Goal: Task Accomplishment & Management: Complete application form

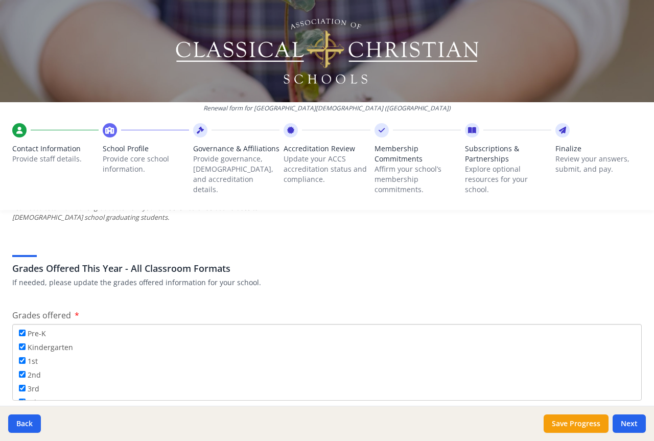
scroll to position [1650, 0]
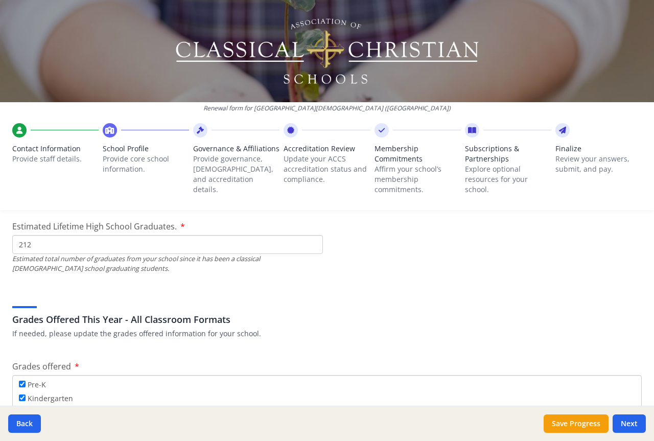
click at [310, 241] on input "212" at bounding box center [167, 244] width 311 height 19
click at [307, 246] on input "211" at bounding box center [167, 244] width 311 height 19
type input "210"
click at [307, 246] on input "210" at bounding box center [167, 244] width 311 height 19
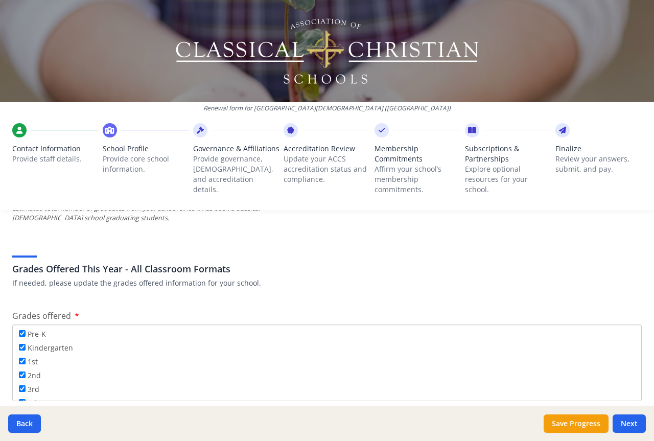
scroll to position [1701, 0]
click at [561, 419] on button "Save Progress" at bounding box center [575, 423] width 65 height 18
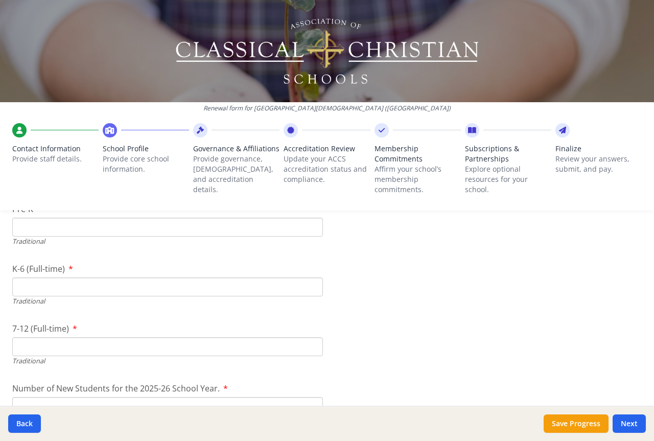
scroll to position [2161, 0]
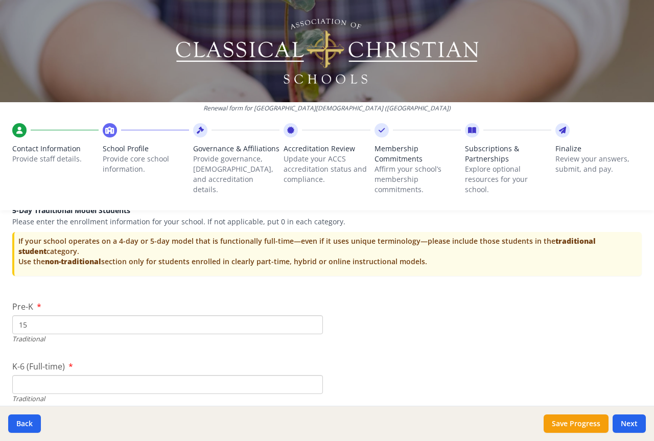
click at [311, 321] on input "15" at bounding box center [167, 324] width 311 height 19
click at [311, 321] on input "16" at bounding box center [167, 324] width 311 height 19
click at [311, 321] on input "17" at bounding box center [167, 324] width 311 height 19
click at [311, 321] on input "18" at bounding box center [167, 324] width 311 height 19
click at [311, 321] on input "19" at bounding box center [167, 324] width 311 height 19
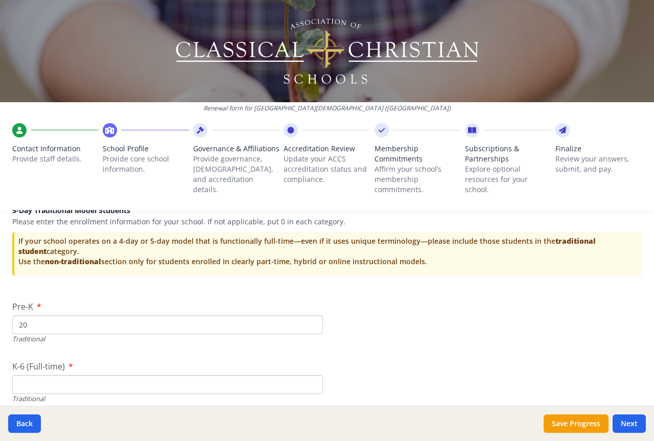
click at [311, 321] on input "20" at bounding box center [167, 324] width 311 height 19
click at [311, 321] on input "45" at bounding box center [167, 324] width 311 height 19
click at [311, 321] on input "46" at bounding box center [167, 324] width 311 height 19
click at [311, 321] on input "47" at bounding box center [167, 324] width 311 height 19
click at [311, 321] on input "48" at bounding box center [167, 324] width 311 height 19
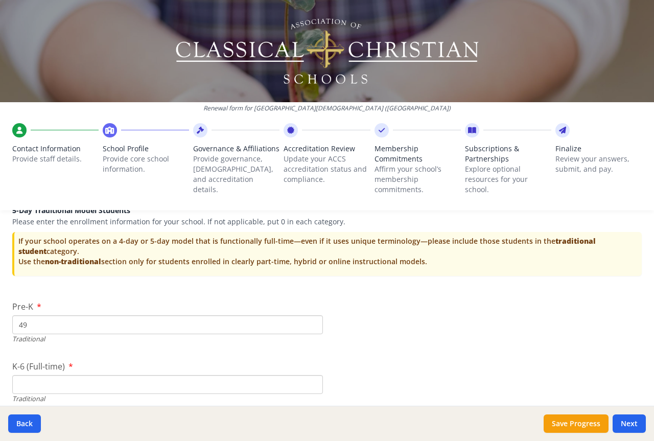
click at [311, 321] on input "49" at bounding box center [167, 324] width 311 height 19
type input "50"
click at [311, 321] on input "50" at bounding box center [167, 324] width 311 height 19
click at [569, 422] on button "Save Progress" at bounding box center [575, 423] width 65 height 18
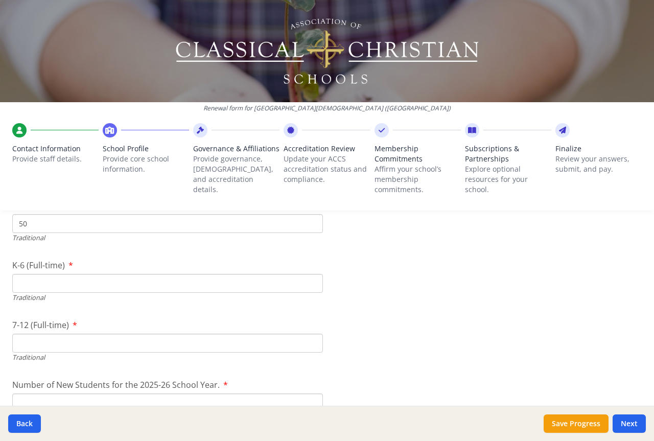
scroll to position [2263, 0]
click at [310, 280] on input "4" at bounding box center [167, 282] width 311 height 19
click at [310, 280] on input "333" at bounding box center [167, 282] width 311 height 19
type input "334"
click at [309, 279] on input "334" at bounding box center [167, 282] width 311 height 19
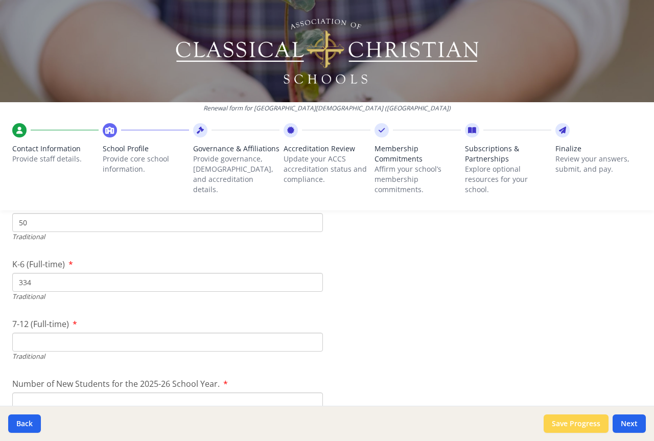
click at [569, 419] on button "Save Progress" at bounding box center [575, 423] width 65 height 18
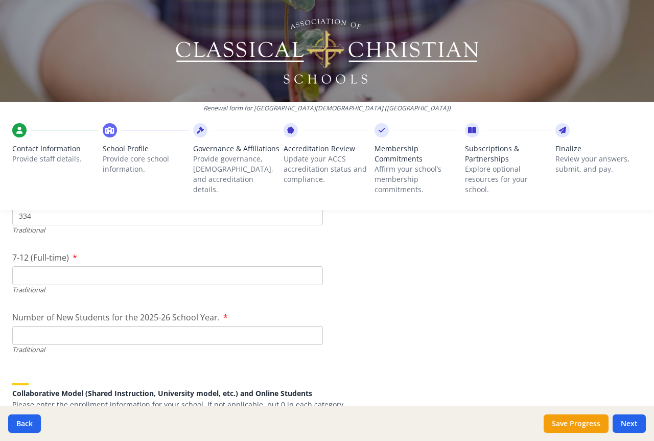
scroll to position [2314, 0]
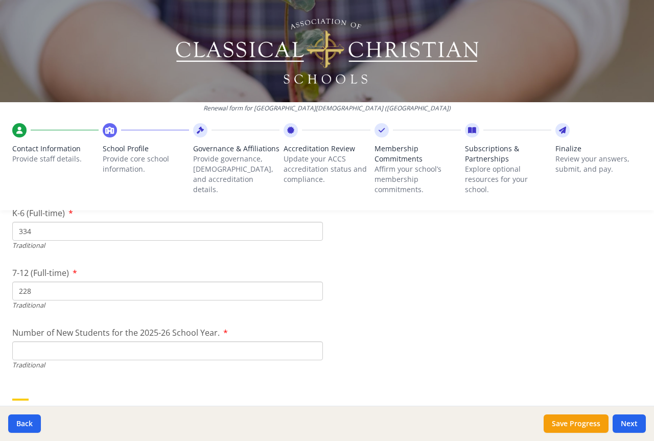
click at [309, 288] on input "228" at bounding box center [167, 290] width 311 height 19
click at [308, 294] on input "227" at bounding box center [167, 290] width 311 height 19
click at [308, 294] on input "226" at bounding box center [167, 290] width 311 height 19
type input "225"
click at [308, 294] on input "225" at bounding box center [167, 290] width 311 height 19
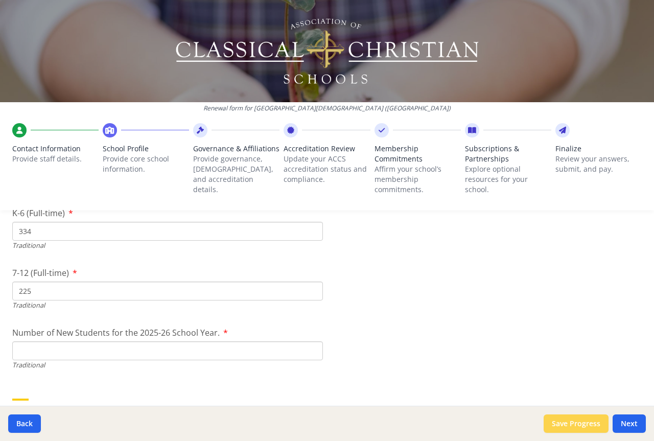
click at [570, 422] on button "Save Progress" at bounding box center [575, 423] width 65 height 18
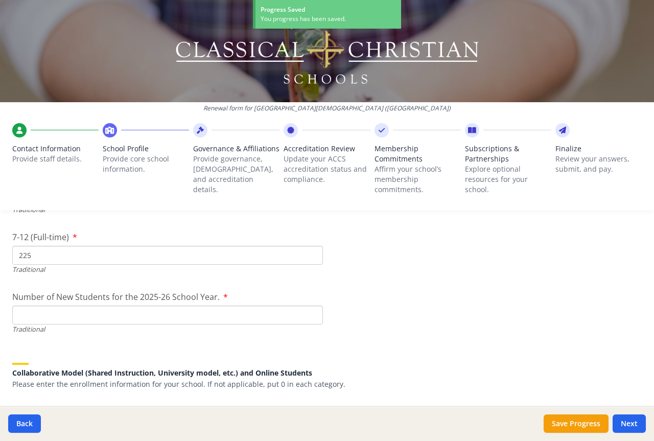
scroll to position [2365, 0]
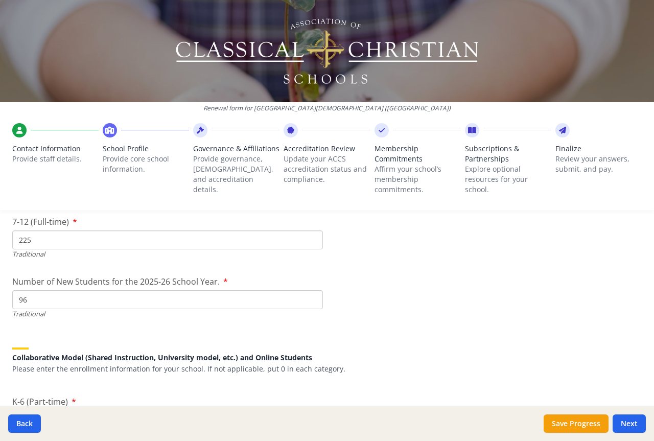
click at [307, 296] on input "96" at bounding box center [167, 299] width 311 height 19
click at [306, 296] on input "97" at bounding box center [167, 299] width 311 height 19
type input "98"
click at [306, 296] on input "98" at bounding box center [167, 299] width 311 height 19
click at [574, 422] on button "Save Progress" at bounding box center [575, 423] width 65 height 18
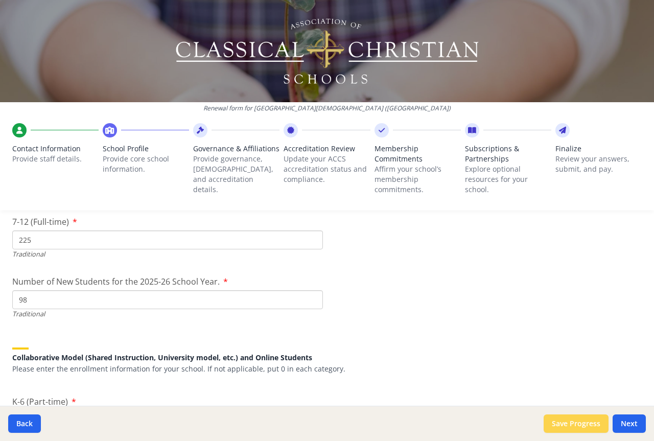
click at [573, 426] on button "Save Progress" at bounding box center [575, 423] width 65 height 18
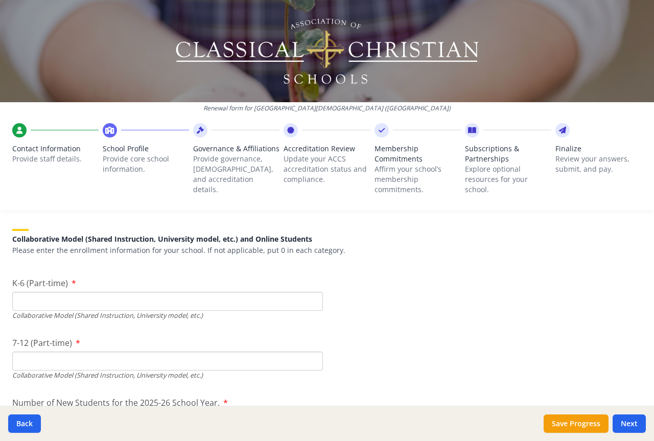
scroll to position [2467, 0]
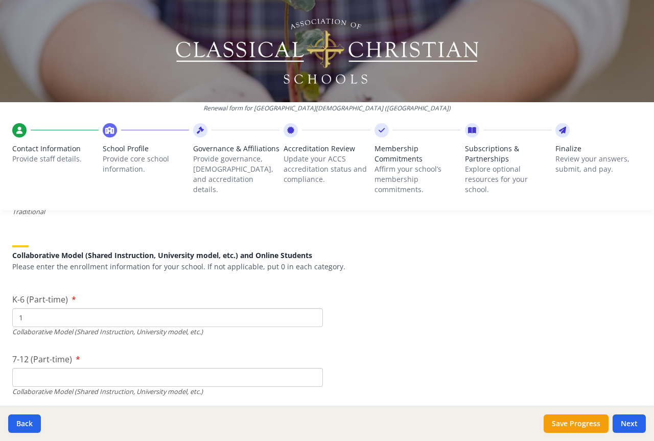
click at [308, 316] on input "1" at bounding box center [167, 317] width 311 height 19
type input "0"
click at [308, 319] on input "0" at bounding box center [167, 317] width 311 height 19
click at [573, 423] on button "Save Progress" at bounding box center [575, 423] width 65 height 18
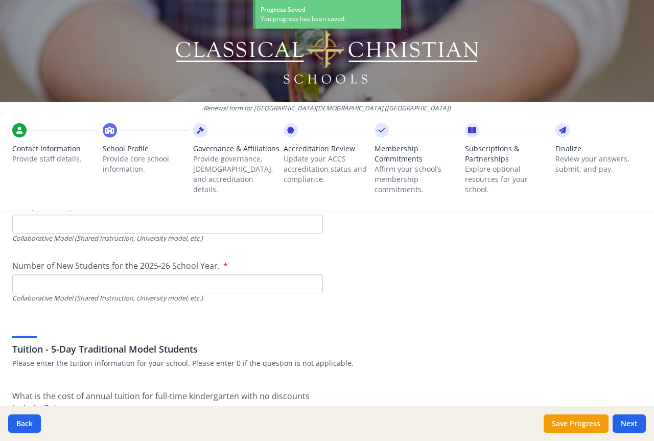
scroll to position [2570, 0]
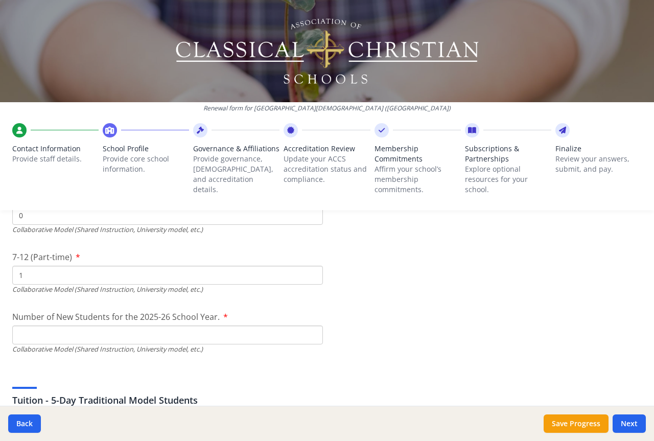
click at [311, 273] on input "1" at bounding box center [167, 275] width 311 height 19
type input "0"
click at [308, 279] on input "0" at bounding box center [167, 275] width 311 height 19
click at [575, 424] on button "Save Progress" at bounding box center [575, 423] width 65 height 18
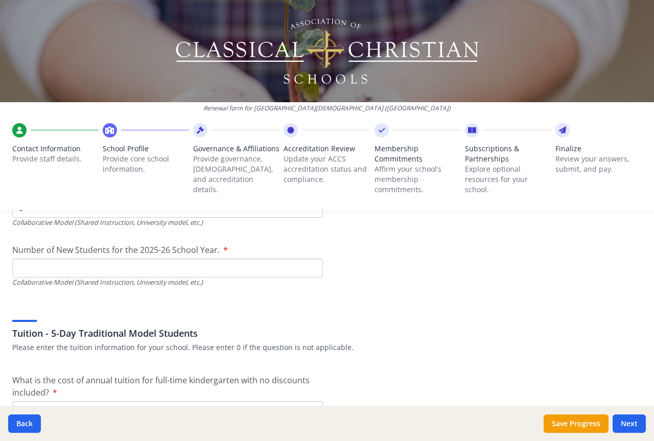
scroll to position [2621, 0]
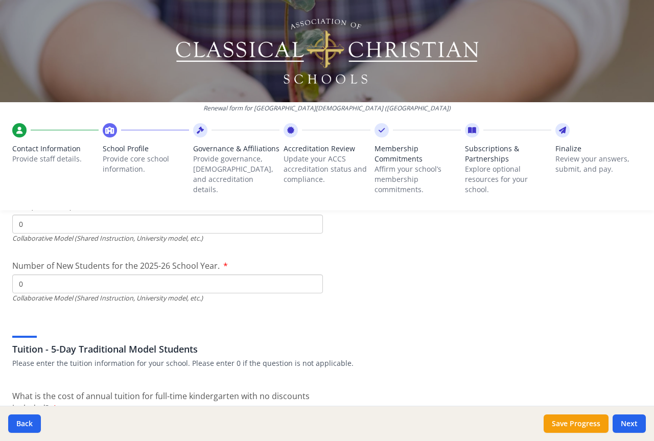
type input "0"
click at [309, 54] on input "0" at bounding box center [167, 44] width 311 height 19
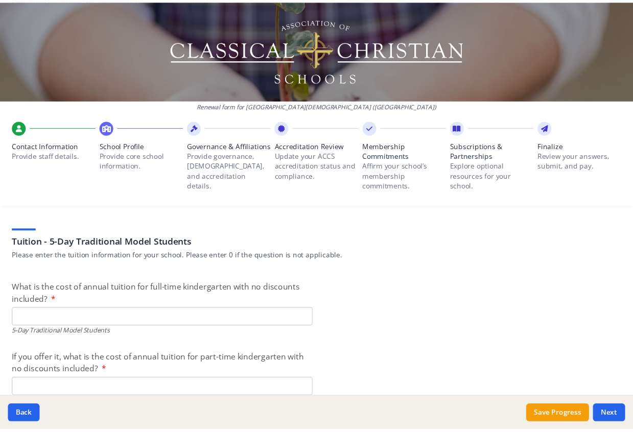
scroll to position [2774, 0]
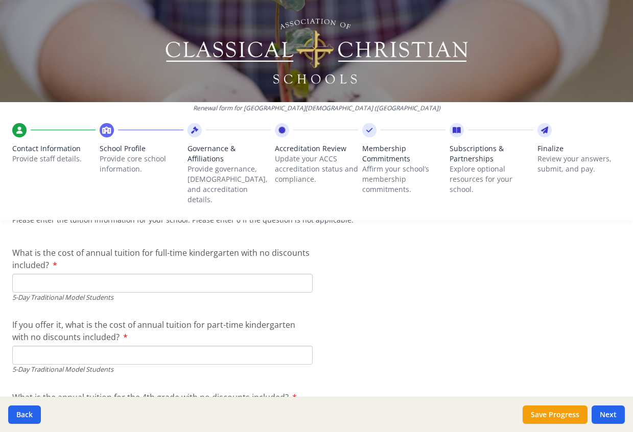
click at [299, 275] on input "What is the cost of annual tuition for full-time kindergarten with no discounts…" at bounding box center [162, 283] width 300 height 19
type input "$10 800"
click at [543, 409] on button "Save Progress" at bounding box center [554, 415] width 65 height 18
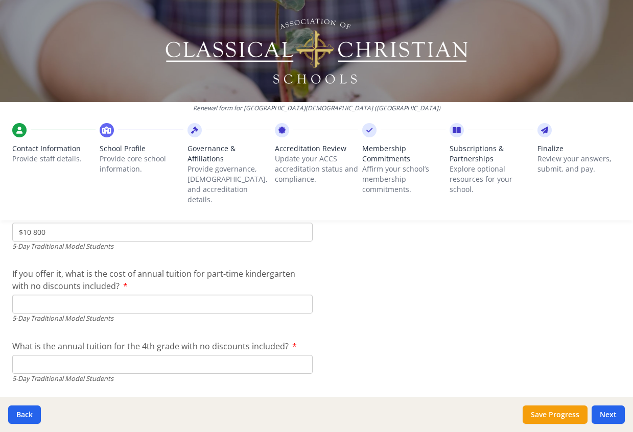
scroll to position [2876, 0]
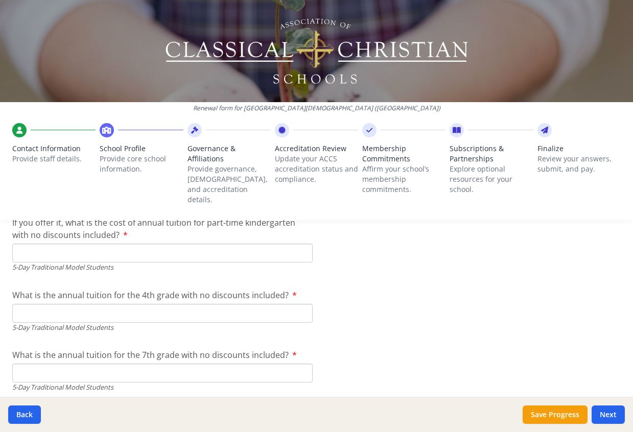
click at [47, 244] on input "If you offer it, what is the cost of annual tuition for part-time kindergarten …" at bounding box center [162, 253] width 300 height 19
click at [296, 244] on input "If you offer it, what is the cost of annual tuition for part-time kindergarten …" at bounding box center [162, 253] width 300 height 19
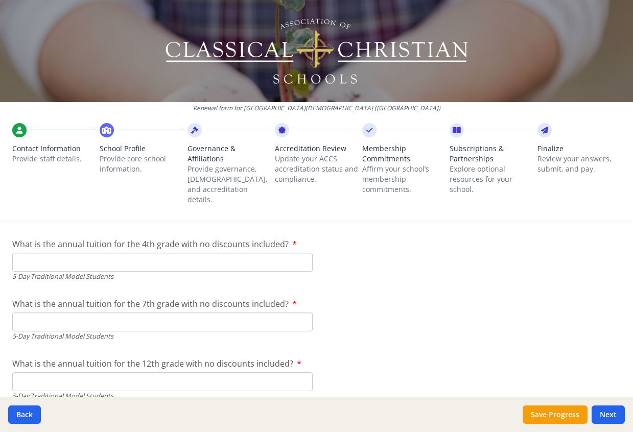
type input "$0"
click at [42, 253] on input "What is the annual tuition for the 4th grade with no discounts included?" at bounding box center [162, 262] width 300 height 19
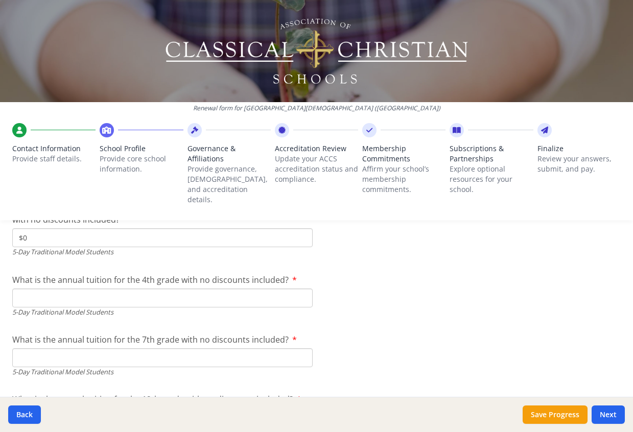
scroll to position [2876, 0]
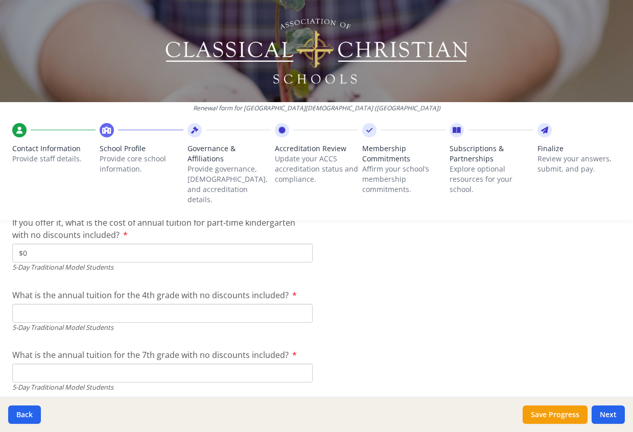
click at [27, 305] on input "What is the annual tuition for the 4th grade with no discounts included?" at bounding box center [162, 313] width 300 height 19
type input "$11 500"
click at [539, 413] on button "Save Progress" at bounding box center [554, 415] width 65 height 18
click at [26, 364] on input "What is the annual tuition for the 7th grade with no discounts included?" at bounding box center [162, 373] width 300 height 19
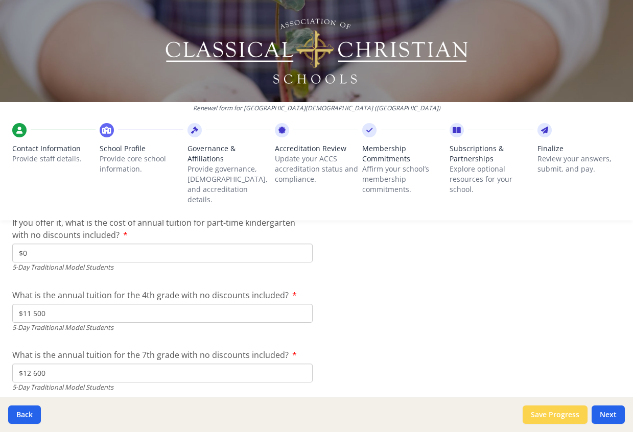
type input "$12 600"
click at [569, 416] on button "Save Progress" at bounding box center [554, 415] width 65 height 18
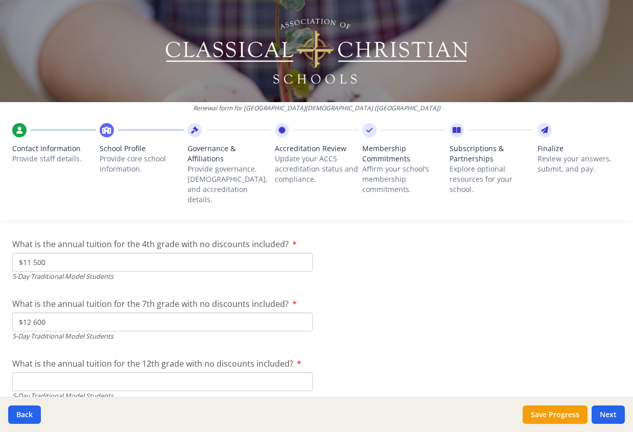
scroll to position [2978, 0]
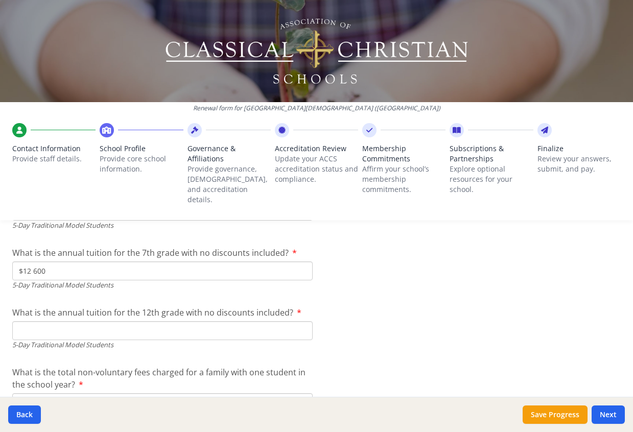
click at [40, 321] on input "What is the annual tuition for the 12th grade with no discounts included?" at bounding box center [162, 330] width 300 height 19
type input "$13 500"
click at [565, 415] on button "Save Progress" at bounding box center [554, 415] width 65 height 18
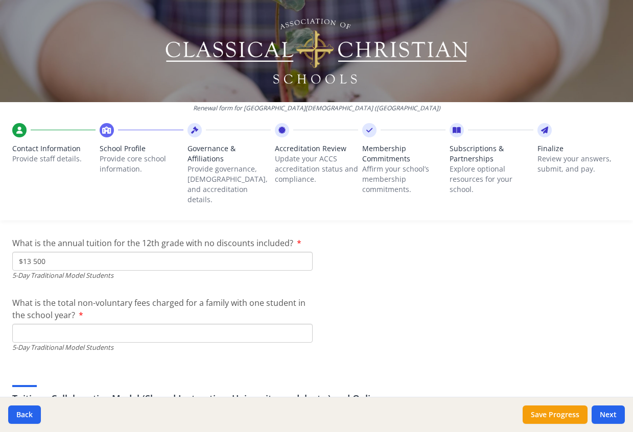
scroll to position [3029, 0]
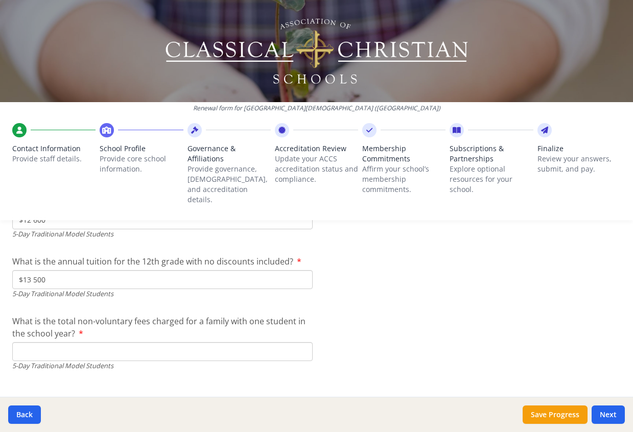
click at [60, 344] on input "What is the total non-voluntary fees charged for a family with one student in t…" at bounding box center [162, 351] width 300 height 19
type input "$925"
click at [550, 416] on button "Save Progress" at bounding box center [554, 415] width 65 height 18
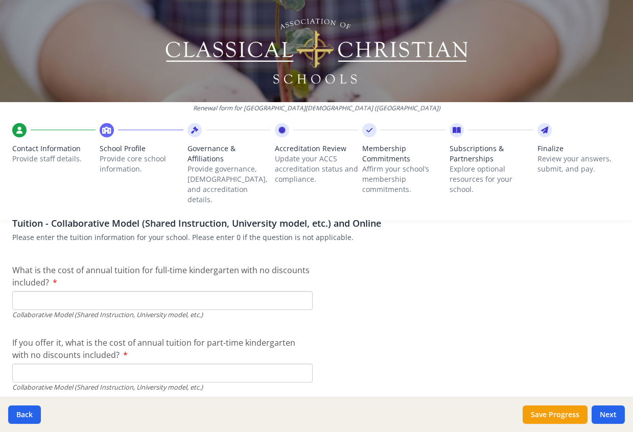
scroll to position [3233, 0]
